Goal: Transaction & Acquisition: Purchase product/service

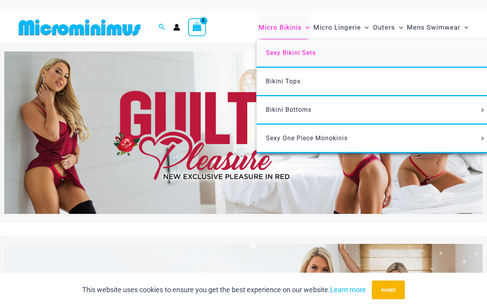
click at [290, 57] on link "Sexy Bikini Sets" at bounding box center [373, 53] width 232 height 28
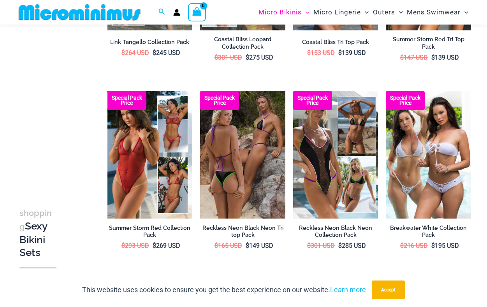
scroll to position [372, 0]
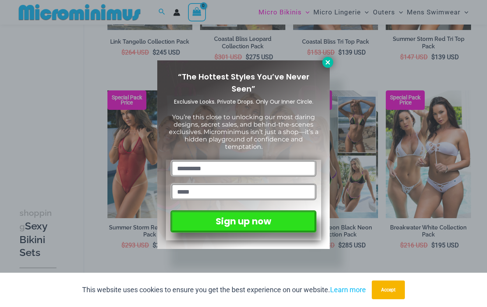
click at [329, 61] on icon at bounding box center [327, 62] width 7 height 7
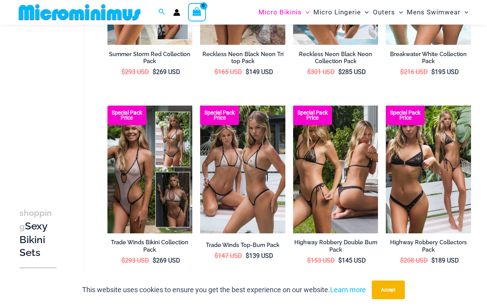
scroll to position [557, 0]
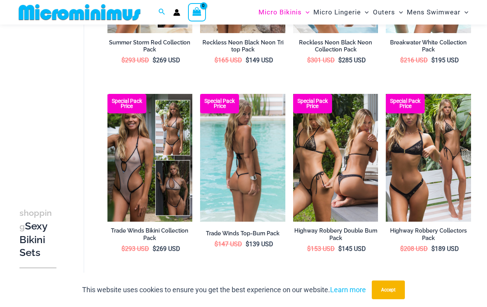
click at [248, 161] on img at bounding box center [242, 158] width 85 height 128
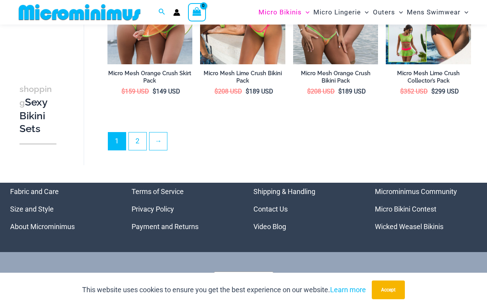
scroll to position [1472, 0]
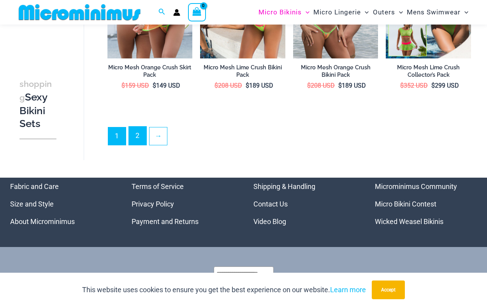
click at [132, 127] on link "2" at bounding box center [138, 135] width 18 height 18
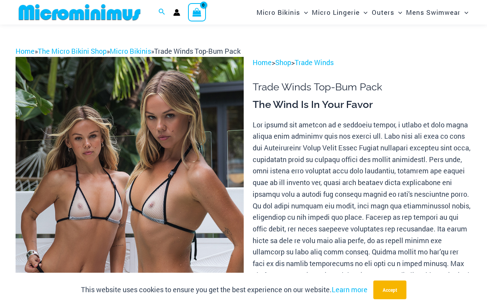
scroll to position [7, 0]
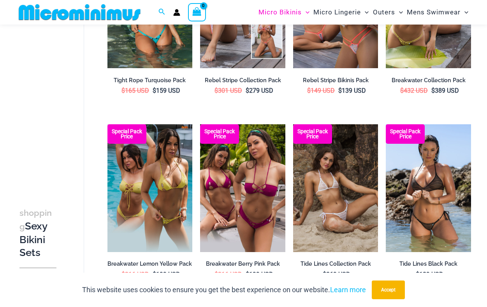
scroll to position [533, 0]
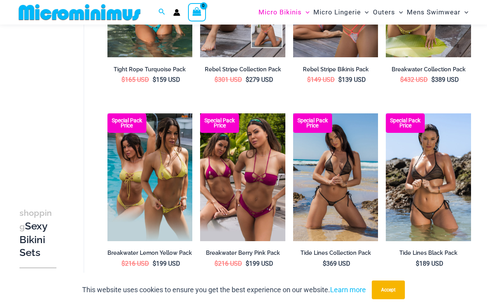
click at [350, 179] on img at bounding box center [335, 177] width 85 height 128
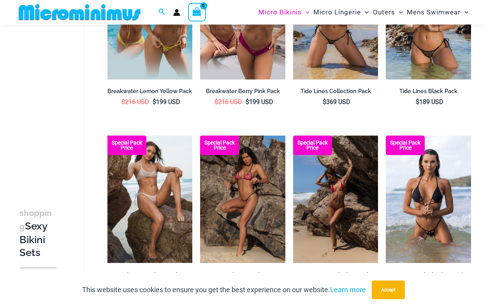
scroll to position [732, 0]
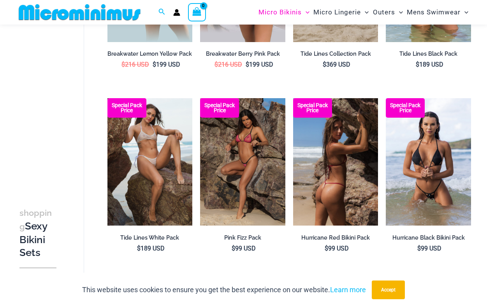
click at [339, 171] on img at bounding box center [335, 162] width 85 height 128
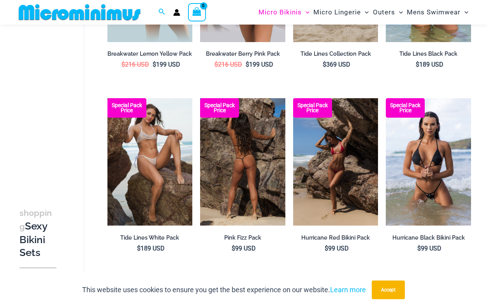
click at [244, 160] on img at bounding box center [242, 162] width 85 height 128
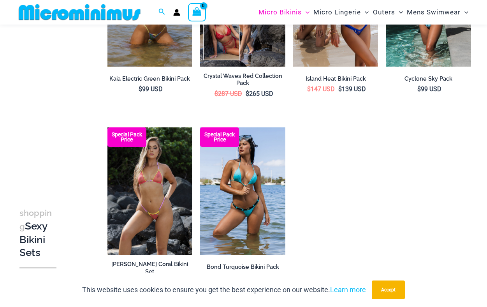
scroll to position [1090, 0]
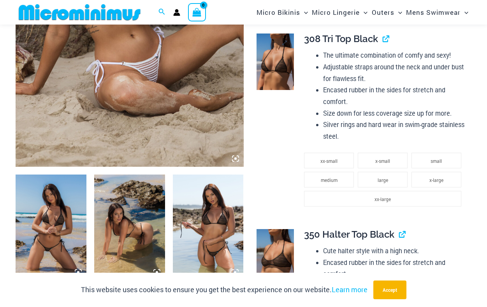
scroll to position [260, 0]
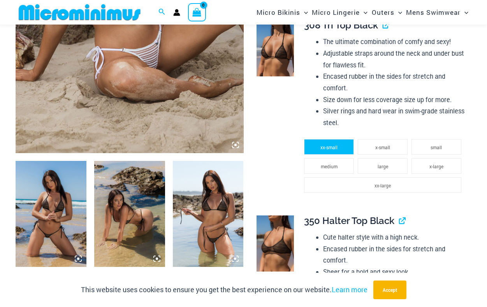
click at [331, 151] on li "xx-small" at bounding box center [329, 147] width 50 height 16
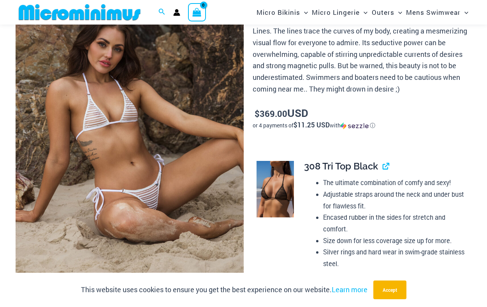
scroll to position [0, 0]
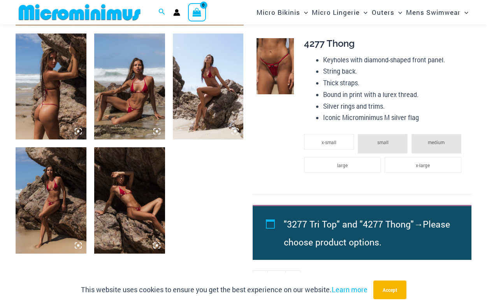
scroll to position [458, 0]
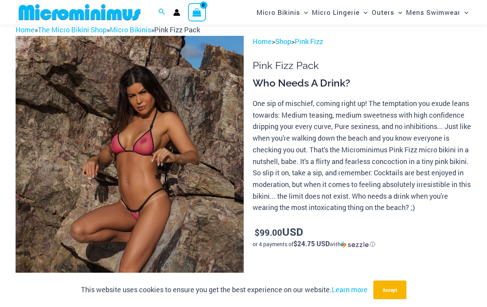
scroll to position [37, 0]
